Goal: Navigation & Orientation: Find specific page/section

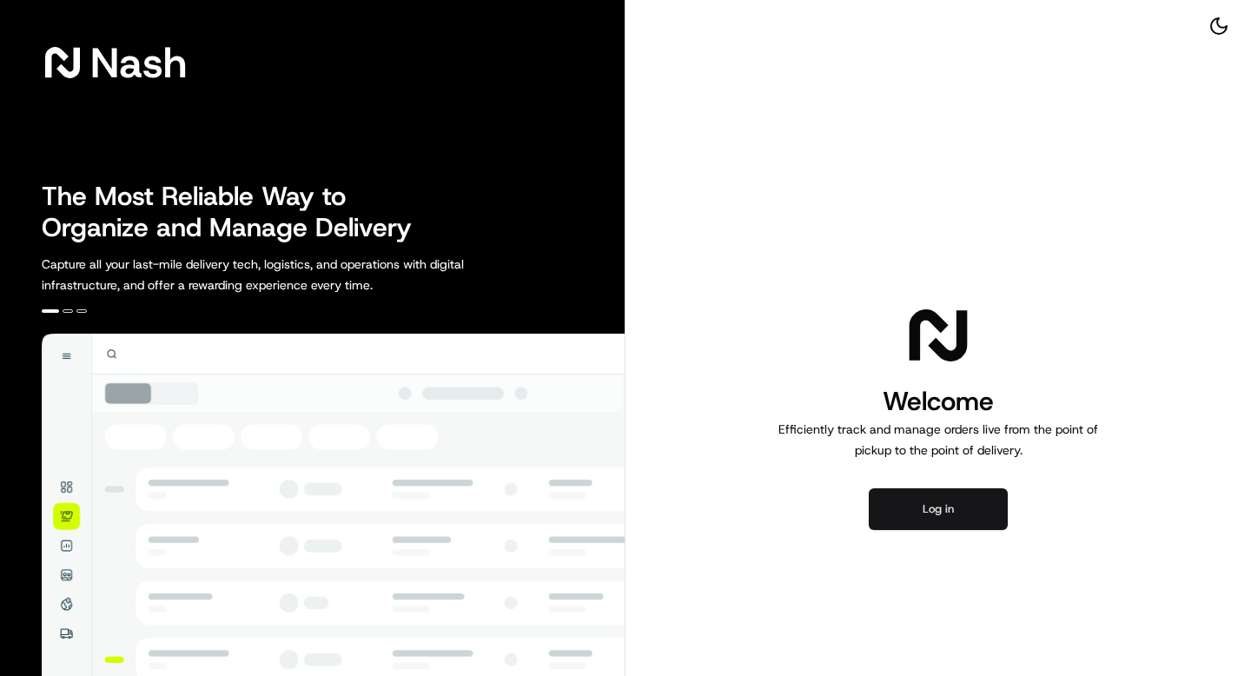
click at [901, 502] on button "Log in" at bounding box center [937, 509] width 139 height 42
